Goal: Information Seeking & Learning: Learn about a topic

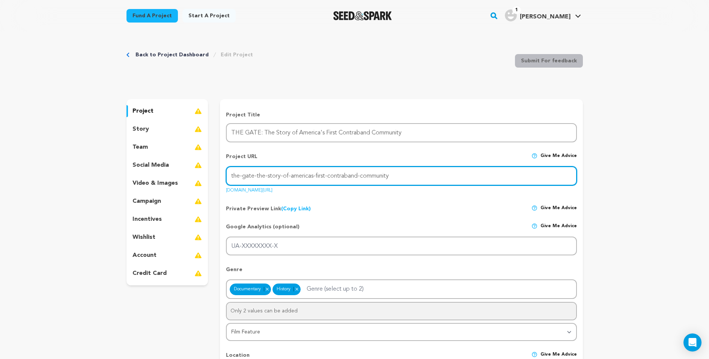
click at [254, 177] on input "the-gate-the-story-of-americas-first-contraband-community" at bounding box center [401, 175] width 350 height 19
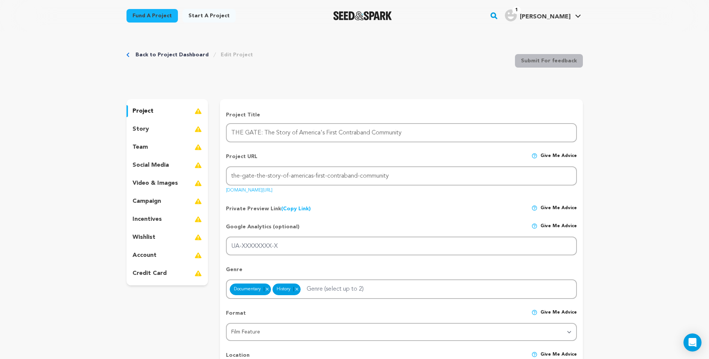
click at [348, 209] on div "Private Preview Link (Copy Link) Copy private preview link Give me advice" at bounding box center [401, 206] width 350 height 14
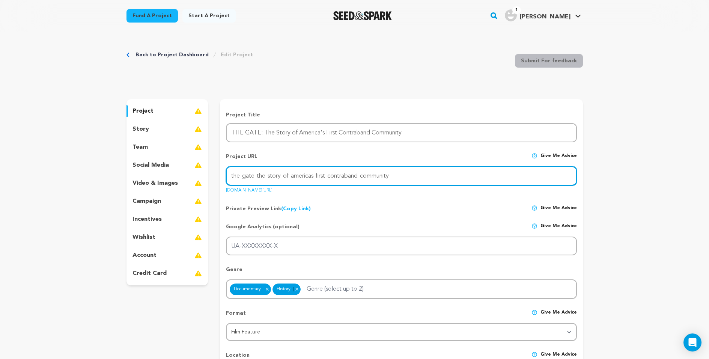
click at [231, 176] on input "the-gate-the-story-of-americas-first-contraband-community" at bounding box center [401, 175] width 350 height 19
drag, startPoint x: 390, startPoint y: 177, endPoint x: 255, endPoint y: 180, distance: 135.8
click at [255, 180] on input "the-gate-the-story-of-americas-first-contraband-community" at bounding box center [401, 175] width 350 height 19
type input "the-gate"
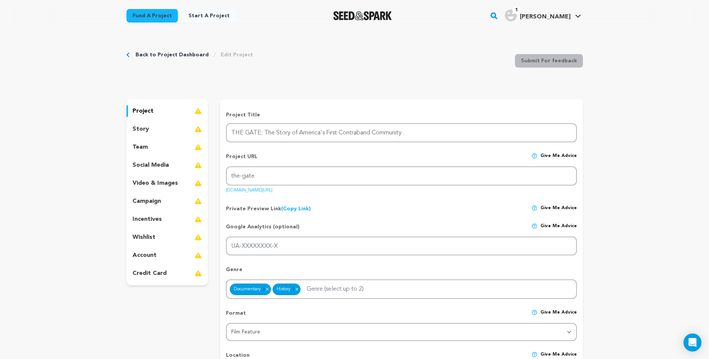
click at [355, 202] on div "Private Preview Link (Copy Link) Copy private preview link Give me advice" at bounding box center [401, 206] width 350 height 14
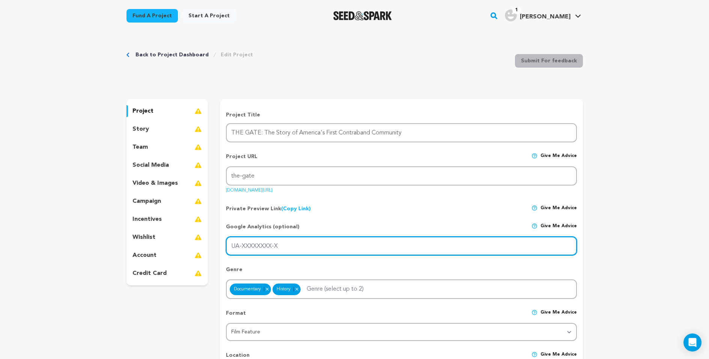
click at [290, 249] on input "UA-XXXXXXXX-X" at bounding box center [401, 245] width 350 height 19
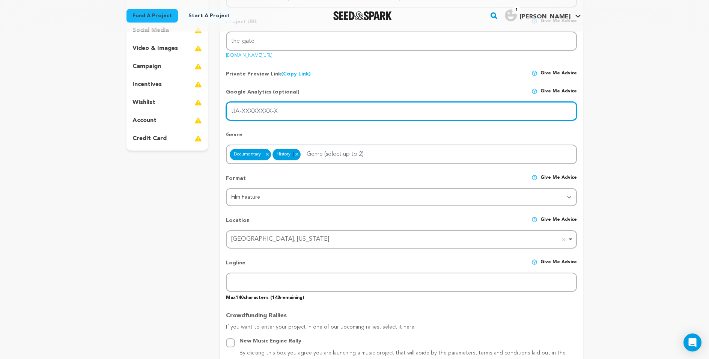
scroll to position [152, 0]
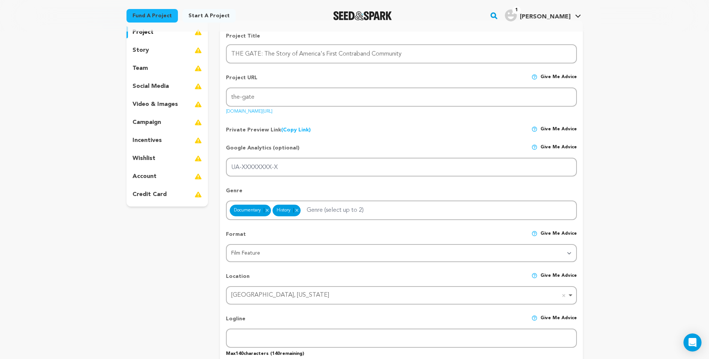
scroll to position [0, 0]
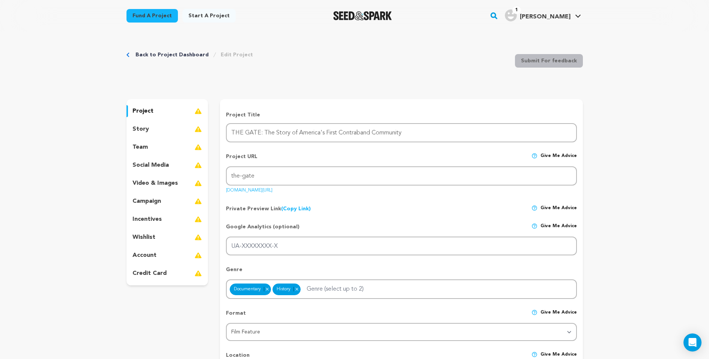
click at [135, 200] on p "campaign" at bounding box center [146, 201] width 29 height 9
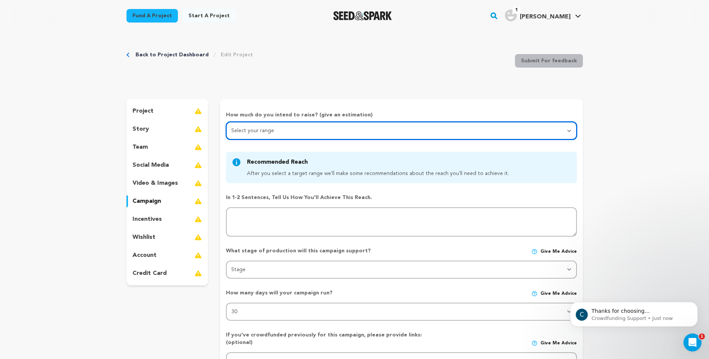
click at [257, 130] on select "Select your range Less than $10k 10k - $14k 15k - $24k 25k - $49k 50k or more" at bounding box center [401, 131] width 350 height 18
select select "5"
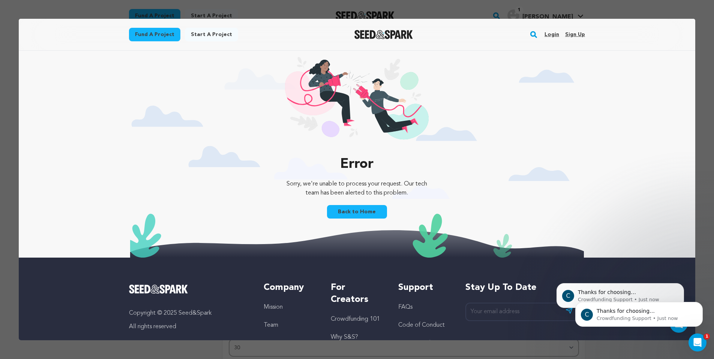
click at [350, 209] on link "Back to Home" at bounding box center [357, 212] width 60 height 14
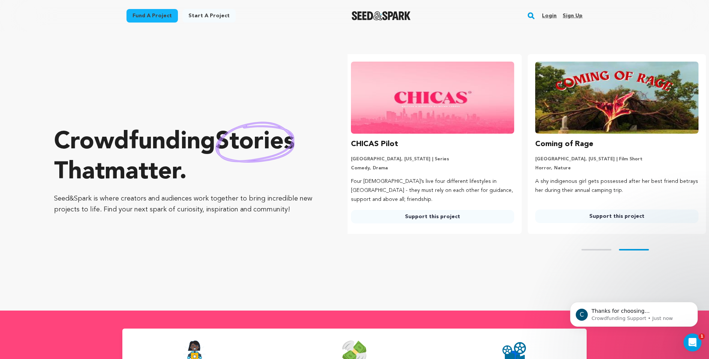
scroll to position [0, 190]
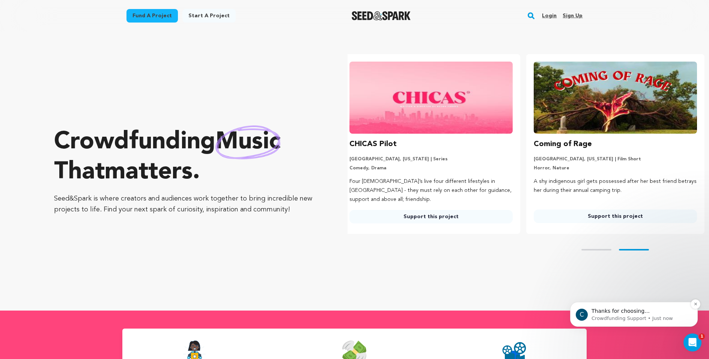
click at [616, 314] on p "Thanks for choosing Seed&amp;Spark for your project! If you have any questions …" at bounding box center [639, 311] width 97 height 8
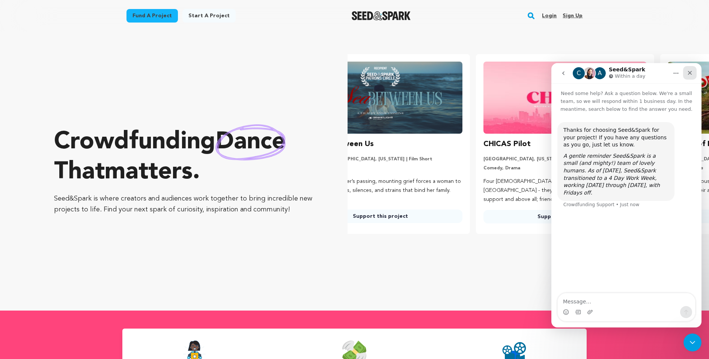
click at [690, 74] on icon "Close" at bounding box center [690, 73] width 4 height 4
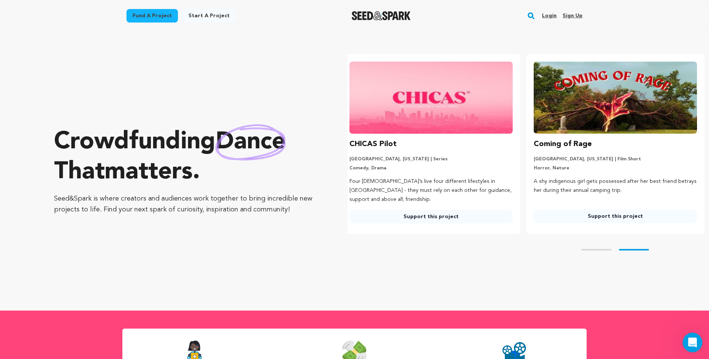
click at [688, 341] on icon "Open Intercom Messenger" at bounding box center [691, 341] width 12 height 12
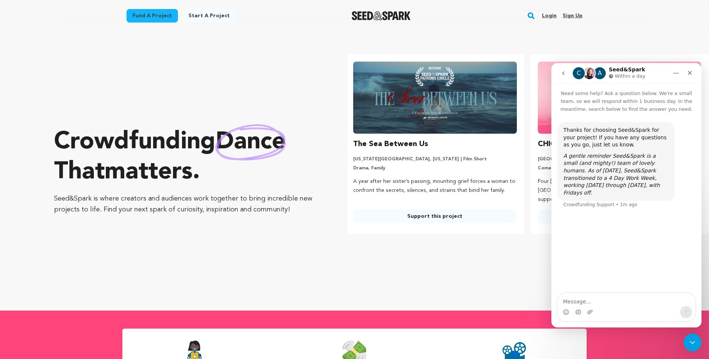
scroll to position [0, 0]
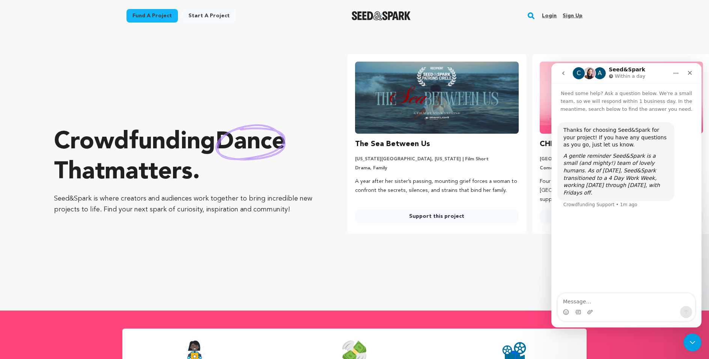
click at [594, 301] on textarea "Message…" at bounding box center [625, 299] width 137 height 13
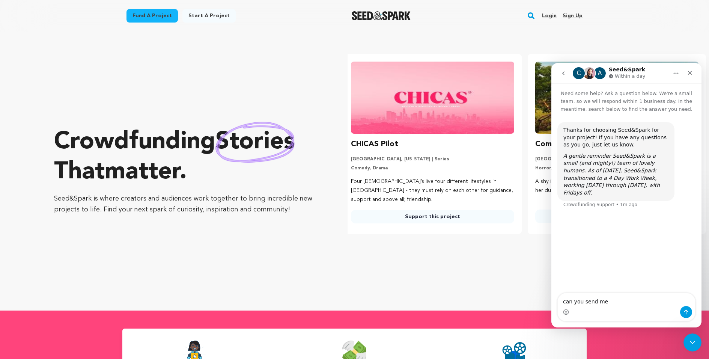
scroll to position [0, 190]
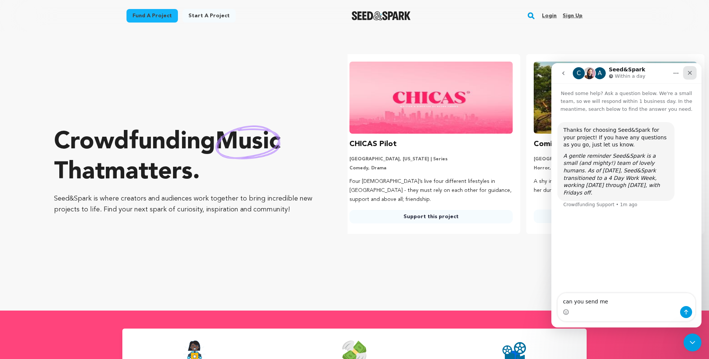
type textarea "can you send me"
click at [688, 71] on icon "Close" at bounding box center [690, 73] width 4 height 4
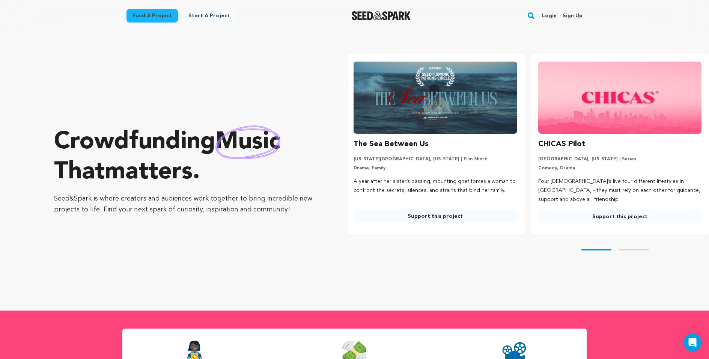
scroll to position [0, 0]
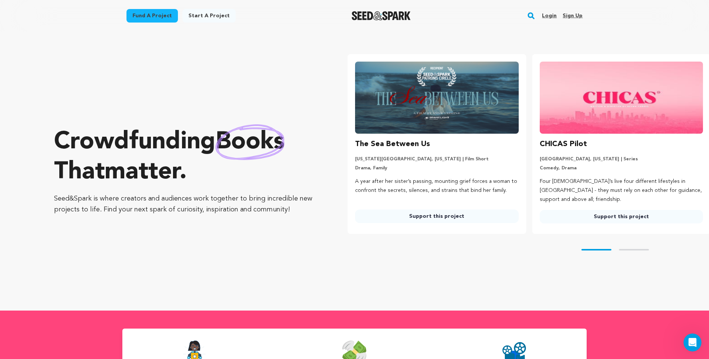
click at [157, 17] on link "Fund a project" at bounding box center [151, 16] width 51 height 14
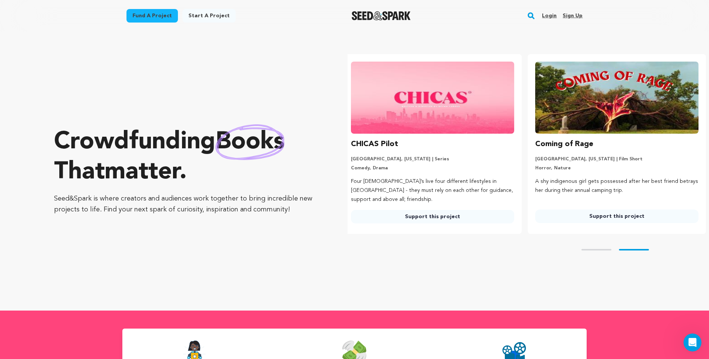
scroll to position [0, 190]
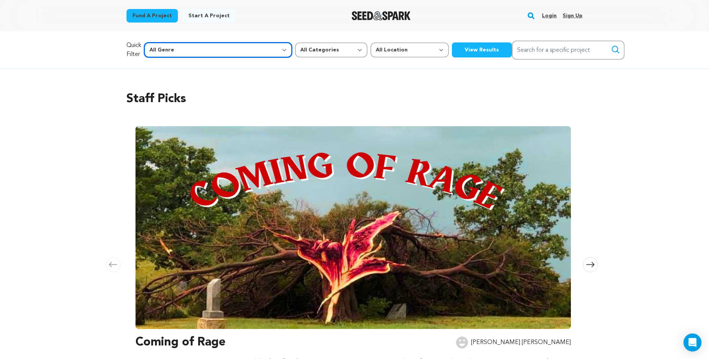
click at [198, 48] on select "All Genre Action Adventure Afrobeat Alternative Ambient Animation Bebop Big Ban…" at bounding box center [218, 49] width 148 height 15
select select "7"
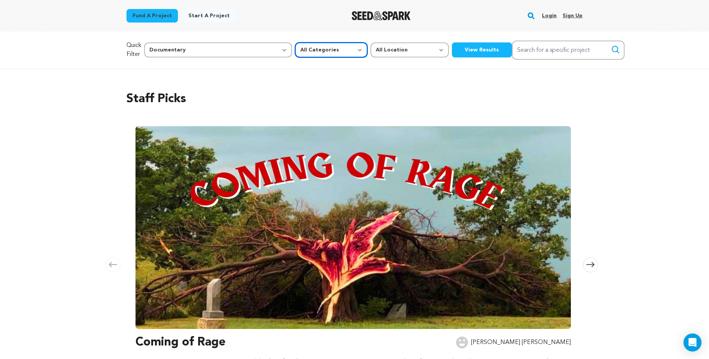
click at [295, 49] on select "All Categories Film Feature Film Short Series Music Video Comics Artist Residen…" at bounding box center [331, 49] width 72 height 15
select select "382"
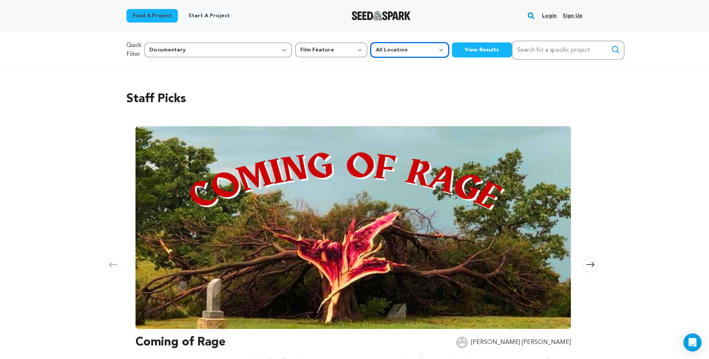
click at [370, 51] on select "All Location Everywhere United States Canada" at bounding box center [409, 49] width 78 height 15
select select "1671"
click at [452, 48] on button "View Results" at bounding box center [482, 49] width 60 height 15
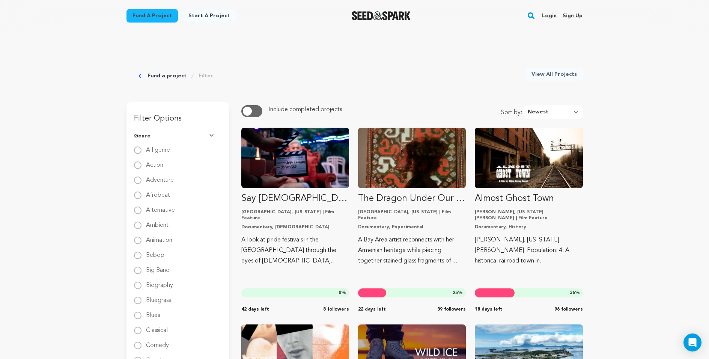
click at [255, 110] on button "button" at bounding box center [251, 111] width 21 height 12
click at [572, 111] on select "Newest Most Popular Most Funded Trending Now Ending Now Amount Raised" at bounding box center [553, 112] width 60 height 14
select select "most_popular"
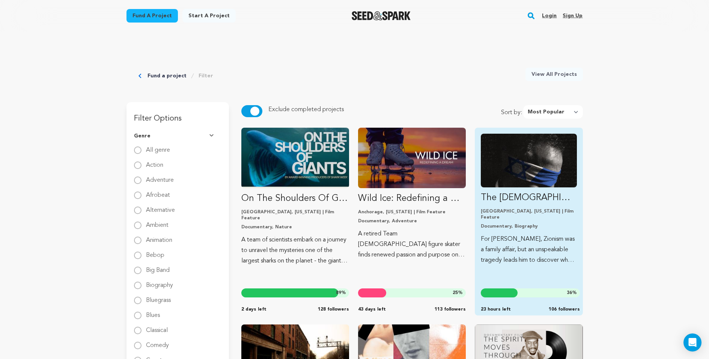
click at [524, 242] on p "For Miko Peled, Zionism was a family affair, but an unspeakable tragedy leads h…" at bounding box center [529, 250] width 96 height 32
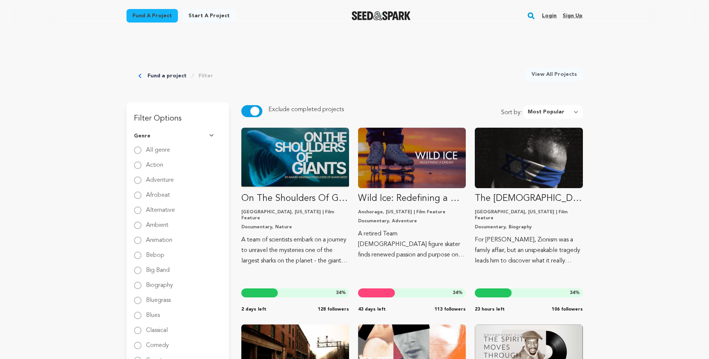
select select "most_popular"
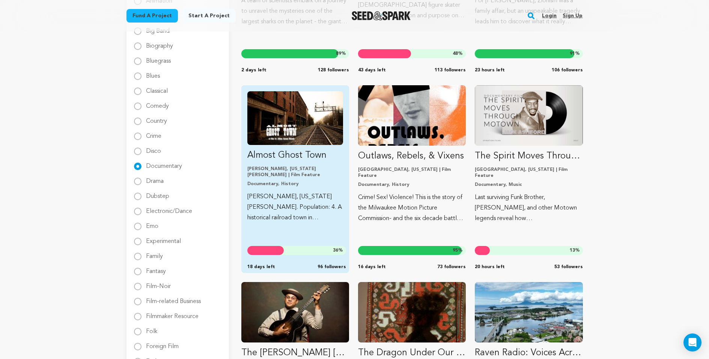
scroll to position [237, 0]
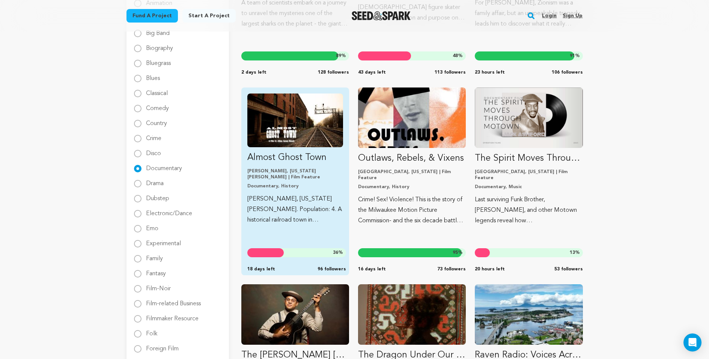
click at [297, 194] on p "Thurmond, West Virginia. Population: 4. A historical railroad town in Appalachi…" at bounding box center [295, 210] width 96 height 32
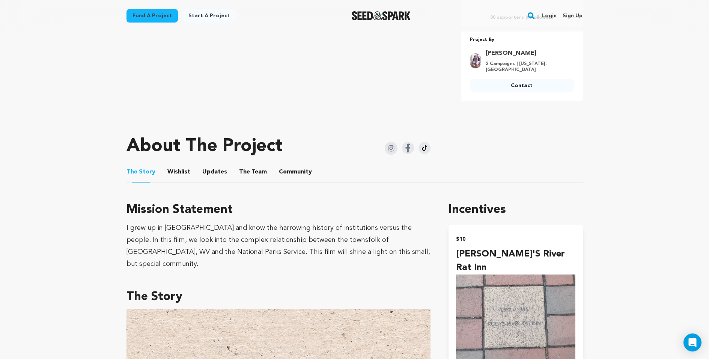
scroll to position [283, 0]
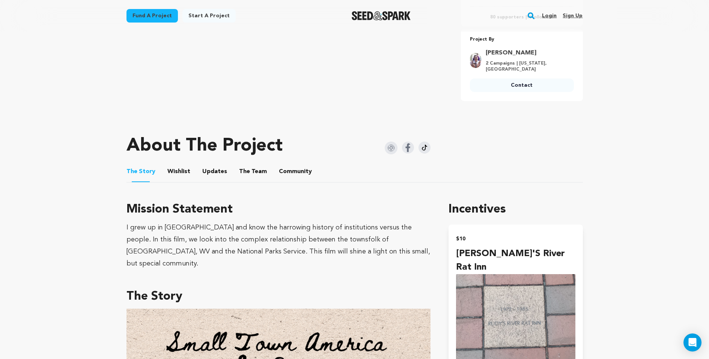
click at [176, 170] on button "Wishlist" at bounding box center [179, 173] width 18 height 18
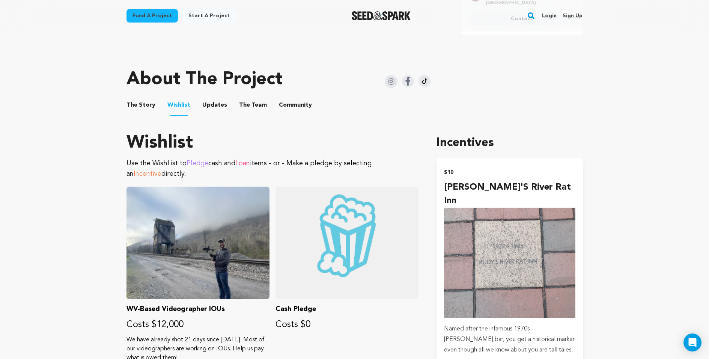
scroll to position [376, 0]
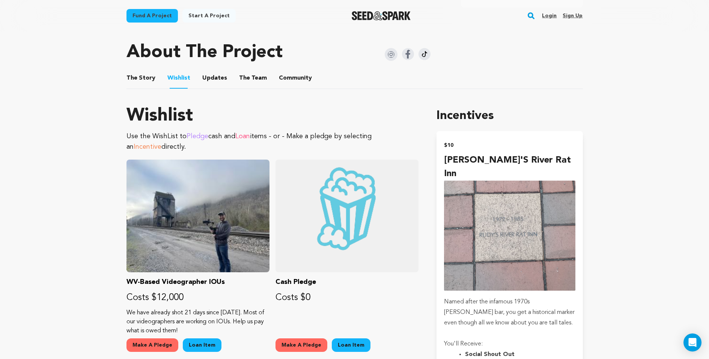
click at [215, 77] on button "Updates" at bounding box center [215, 80] width 18 height 18
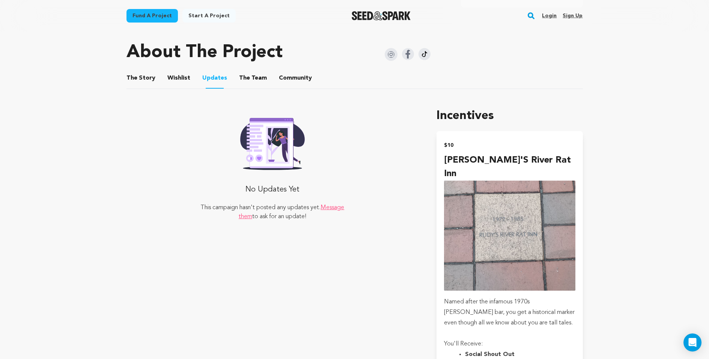
click at [245, 76] on button "The Team" at bounding box center [253, 80] width 18 height 18
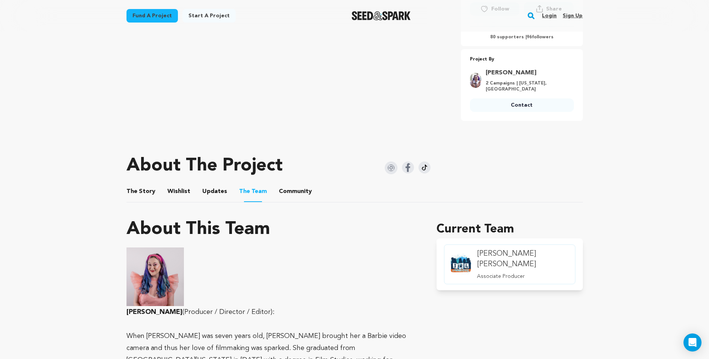
scroll to position [296, 0]
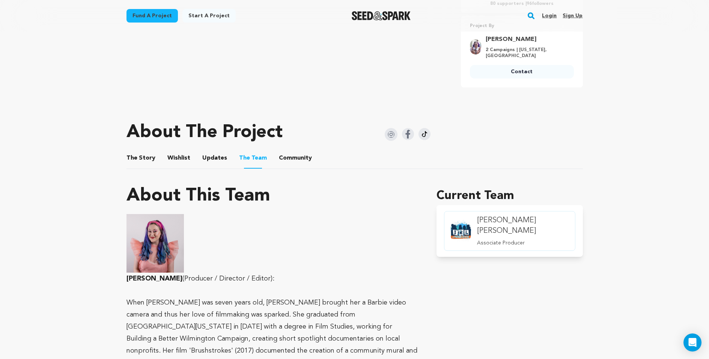
click at [287, 158] on button "Community" at bounding box center [295, 159] width 18 height 18
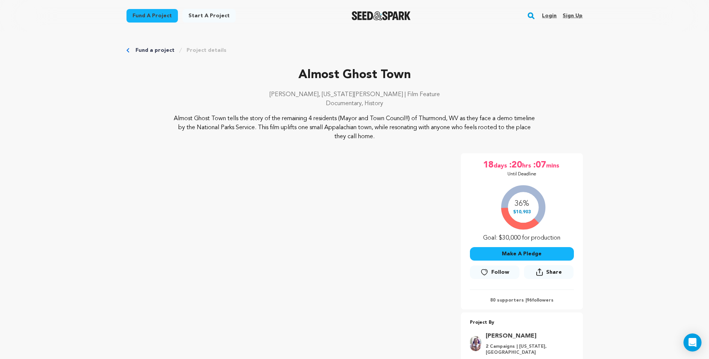
scroll to position [296, 0]
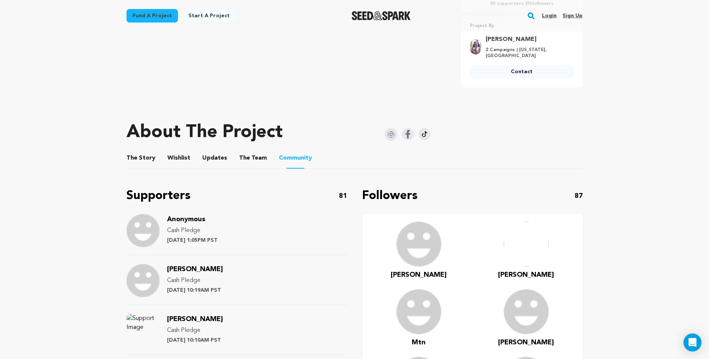
scroll to position [376, 0]
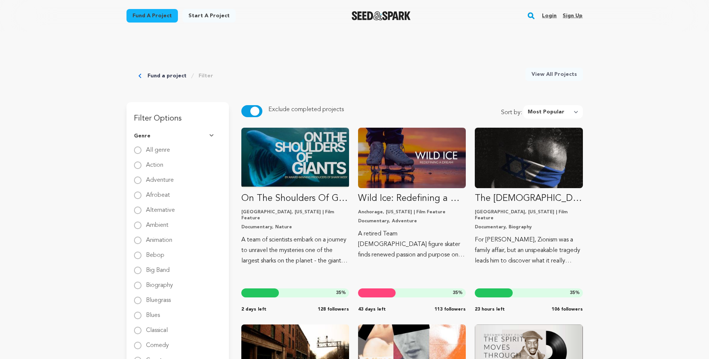
select select "most_popular"
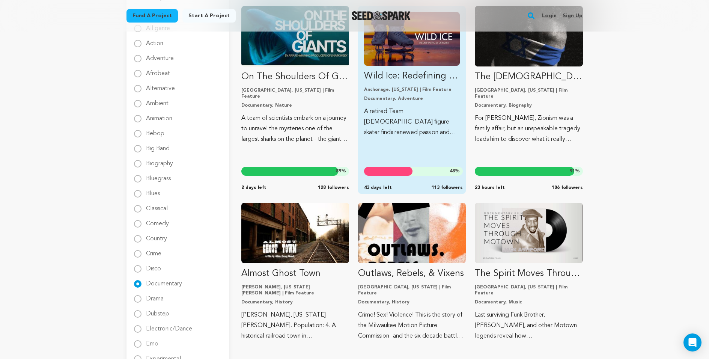
scroll to position [125, 0]
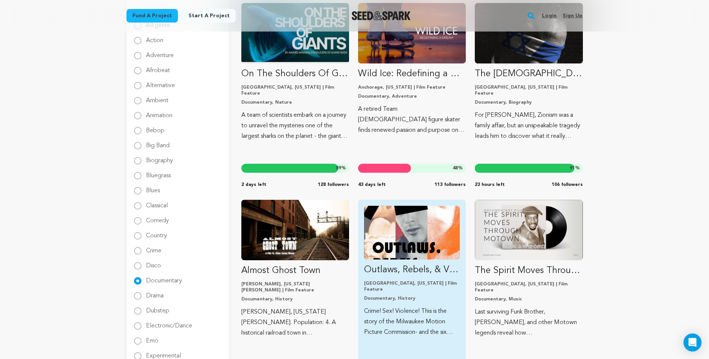
click at [396, 265] on p "Outlaws, Rebels, & Vixens" at bounding box center [412, 270] width 96 height 12
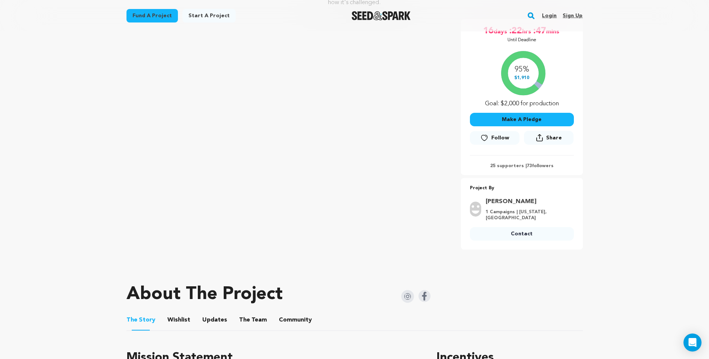
scroll to position [135, 0]
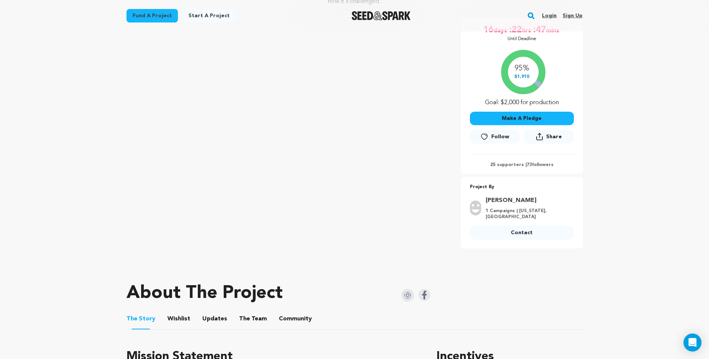
click at [177, 316] on button "Wishlist" at bounding box center [179, 321] width 18 height 18
click at [174, 318] on button "Wishlist" at bounding box center [179, 320] width 18 height 19
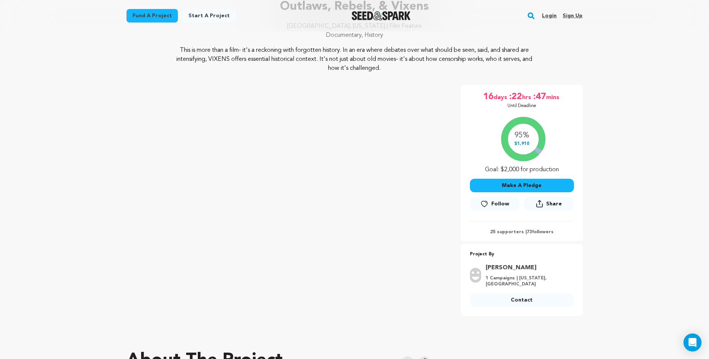
scroll to position [135, 0]
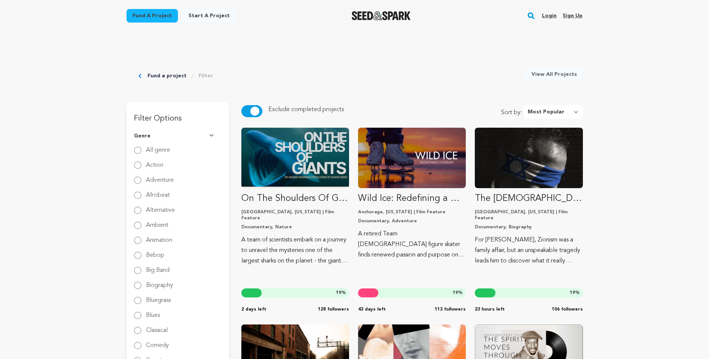
select select "most_popular"
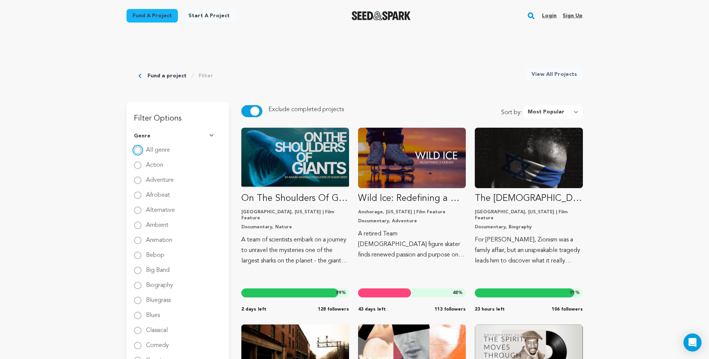
click at [137, 150] on input "All genre" at bounding box center [138, 150] width 8 height 8
radio input "true"
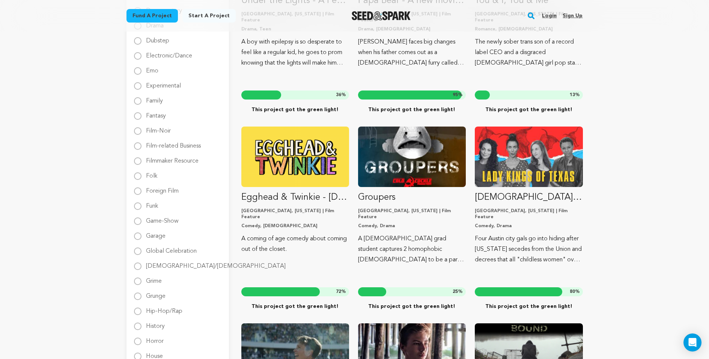
scroll to position [407, 0]
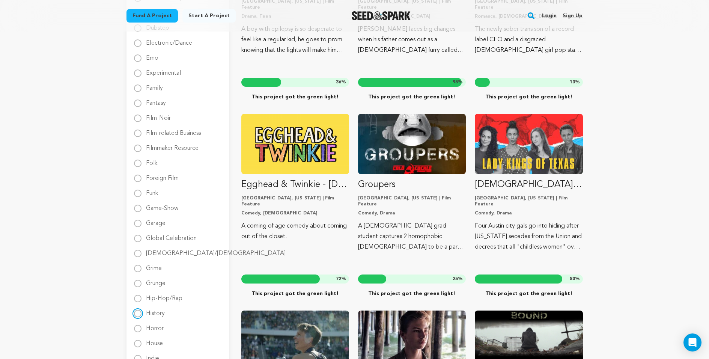
click at [139, 313] on input "History" at bounding box center [138, 313] width 8 height 8
radio input "true"
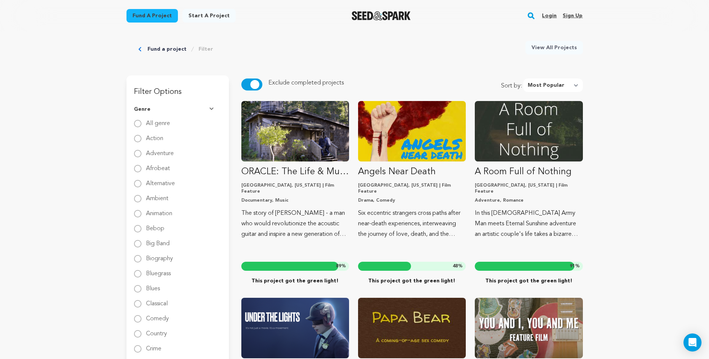
scroll to position [0, 0]
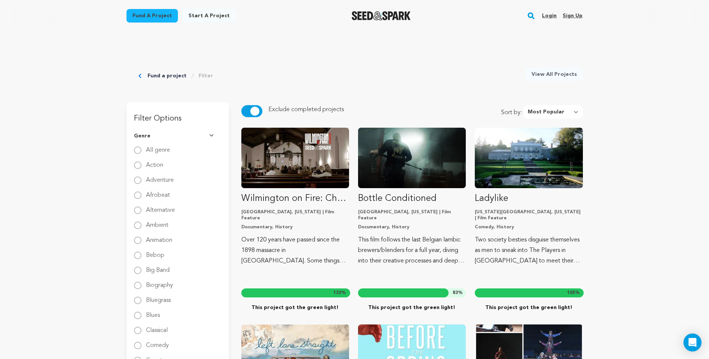
click at [249, 110] on button "button" at bounding box center [251, 111] width 21 height 12
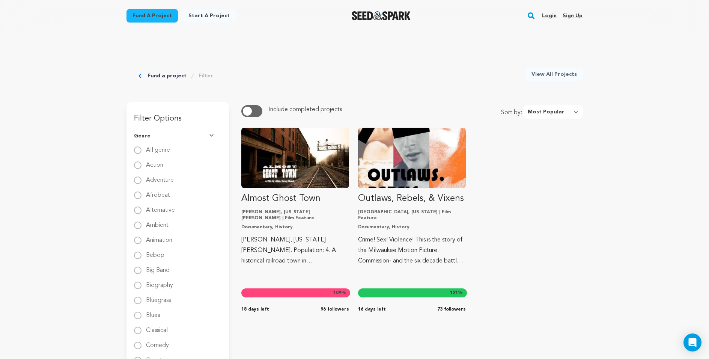
click at [249, 110] on span "button" at bounding box center [247, 111] width 9 height 9
click at [249, 110] on button "button" at bounding box center [251, 111] width 21 height 12
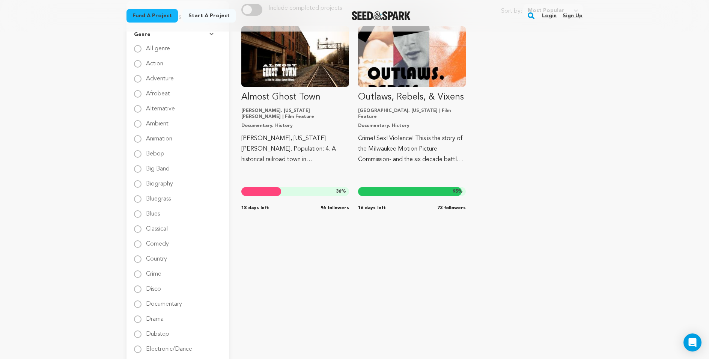
scroll to position [105, 0]
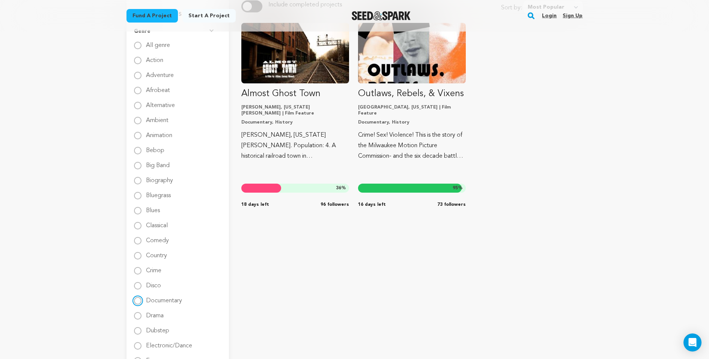
click at [136, 300] on input "Documentary" at bounding box center [138, 301] width 8 height 8
radio input "true"
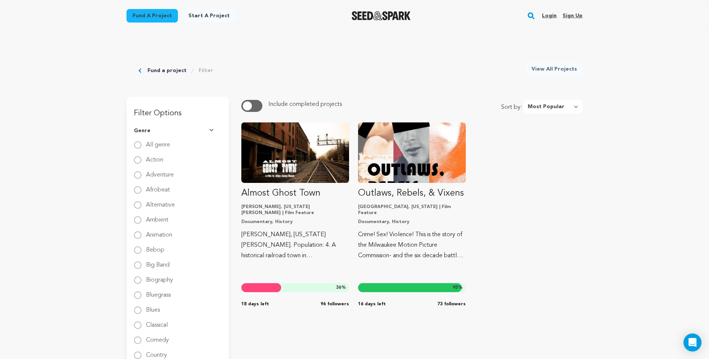
scroll to position [0, 0]
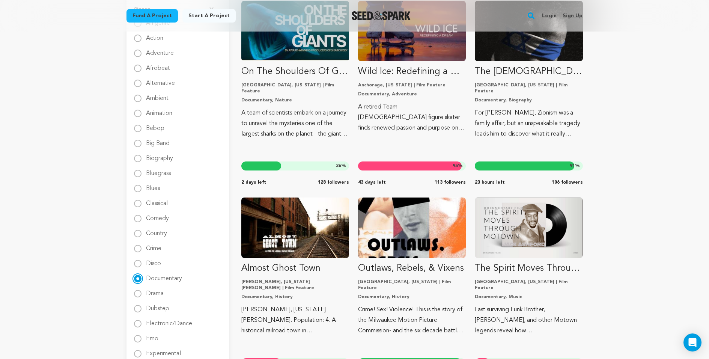
scroll to position [128, 0]
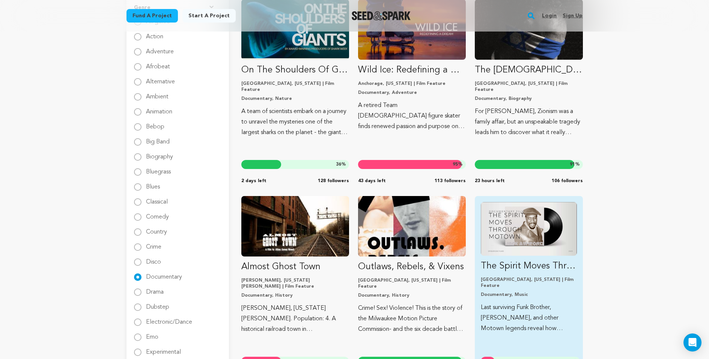
click at [525, 267] on p "The Spirit Moves Through Motown" at bounding box center [529, 266] width 96 height 12
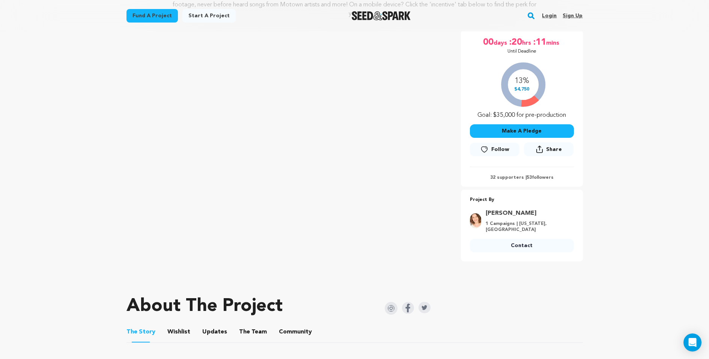
scroll to position [121, 0]
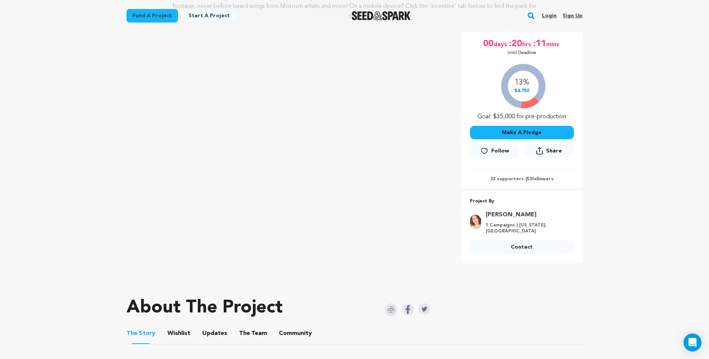
click at [179, 326] on button "Wishlist" at bounding box center [179, 335] width 18 height 18
